Goal: Find specific page/section: Find specific page/section

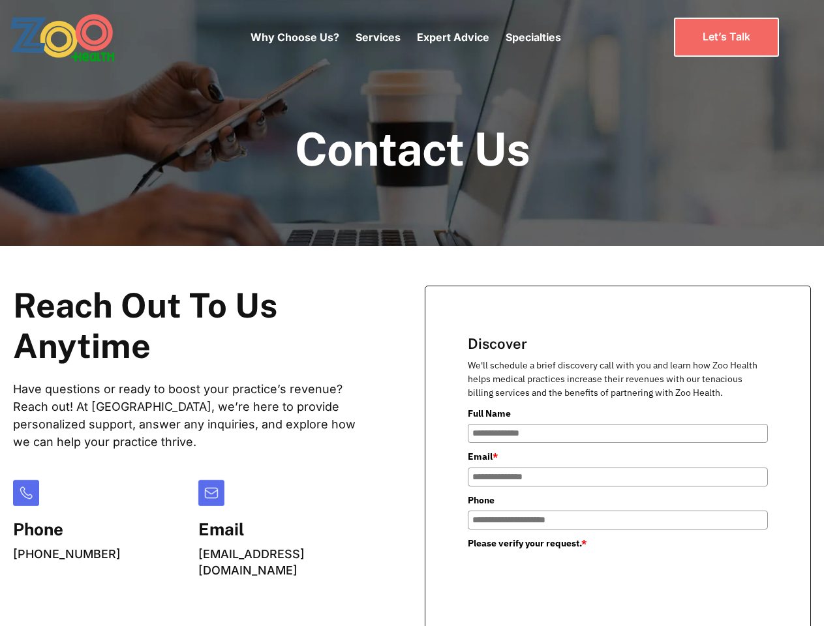
click at [405, 37] on div "Why Choose Us? Services Chronic Care Management Contract Optimization Denial An…" at bounding box center [406, 37] width 311 height 55
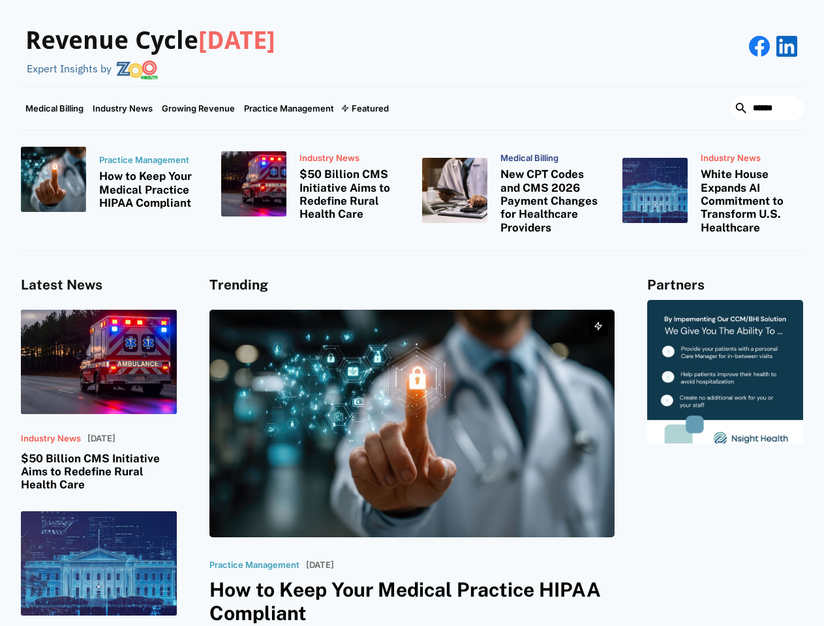
click at [364, 108] on div "Featured" at bounding box center [370, 108] width 37 height 10
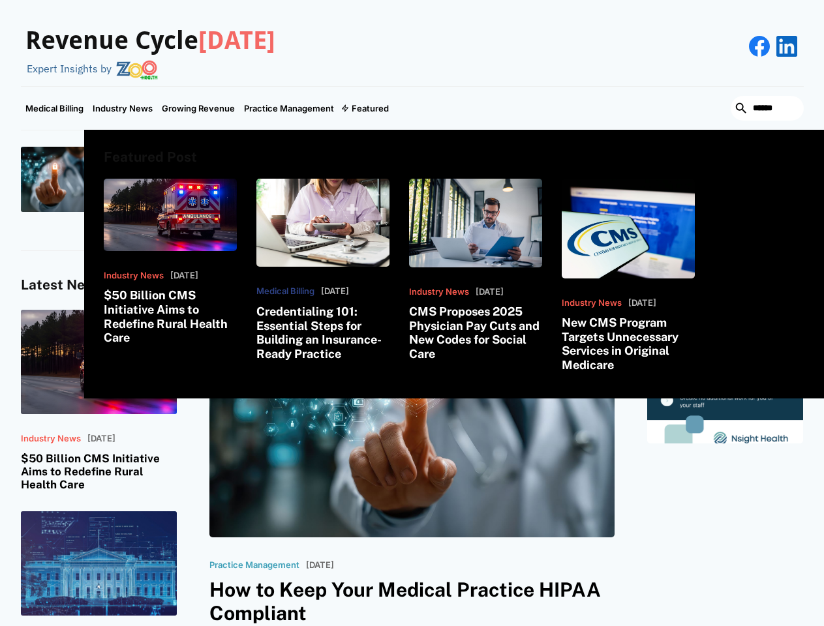
click at [682, 626] on html "Revenue Cycle Today Expert Insights by Medical Billing Industry News Growing Re…" at bounding box center [412, 313] width 824 height 626
